Goal: Check status: Check status

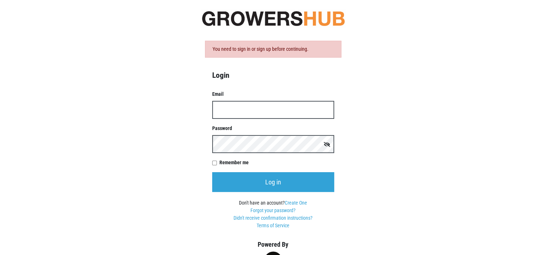
click at [225, 109] on input "Email" at bounding box center [273, 110] width 122 height 18
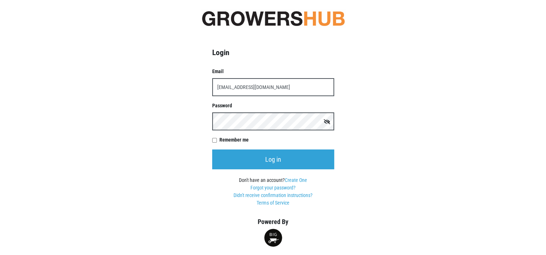
type input "[EMAIL_ADDRESS][DOMAIN_NAME]"
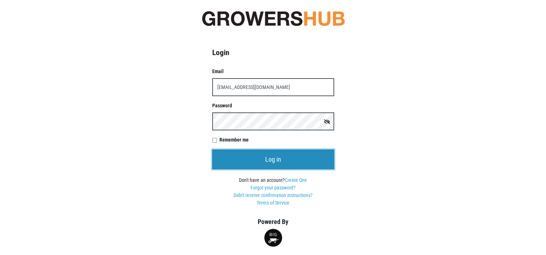
click at [272, 159] on input "Log in" at bounding box center [273, 160] width 122 height 20
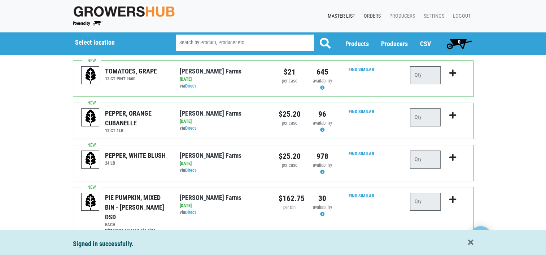
click at [368, 16] on link "Orders" at bounding box center [371, 16] width 26 height 14
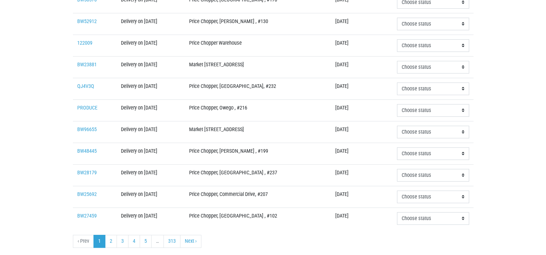
scroll to position [239, 0]
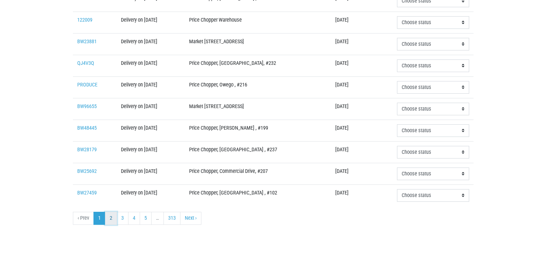
click at [110, 216] on link "2" at bounding box center [111, 218] width 12 height 13
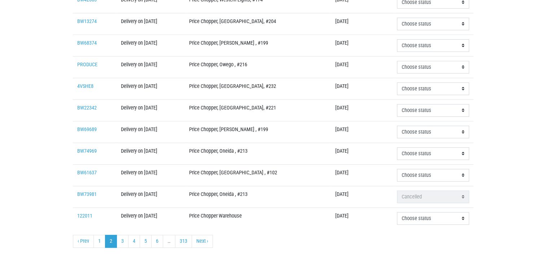
scroll to position [239, 0]
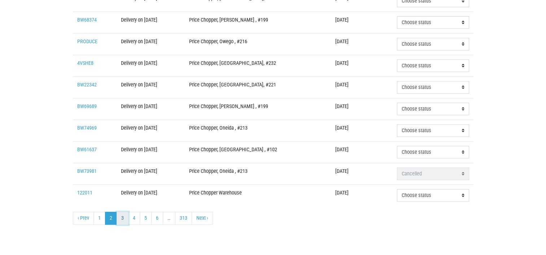
click at [123, 215] on link "3" at bounding box center [122, 218] width 12 height 13
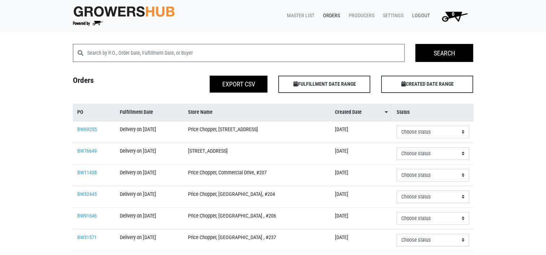
click at [422, 14] on link "Logout" at bounding box center [419, 16] width 26 height 14
